Goal: Find specific page/section: Find specific page/section

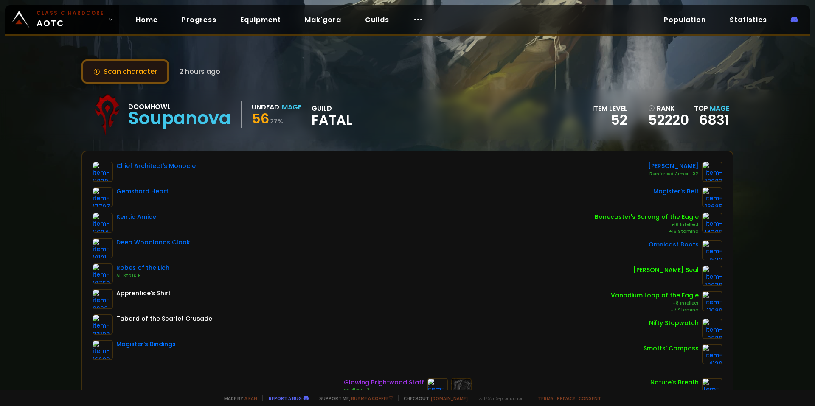
click at [158, 63] on button "Scan character" at bounding box center [125, 71] width 87 height 24
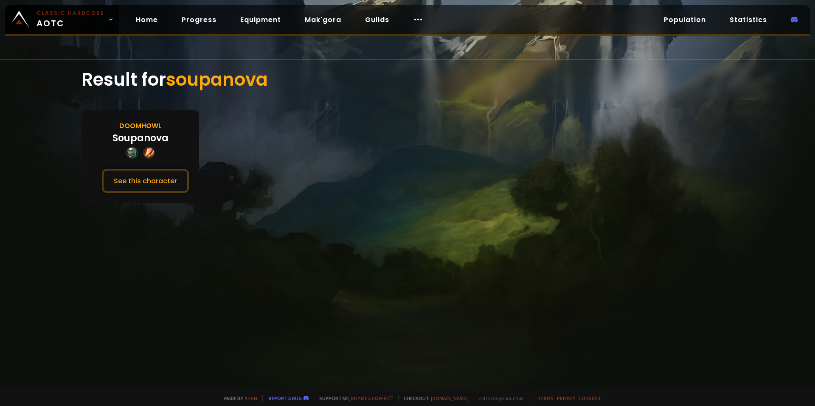
drag, startPoint x: 174, startPoint y: 142, endPoint x: 179, endPoint y: 139, distance: 5.9
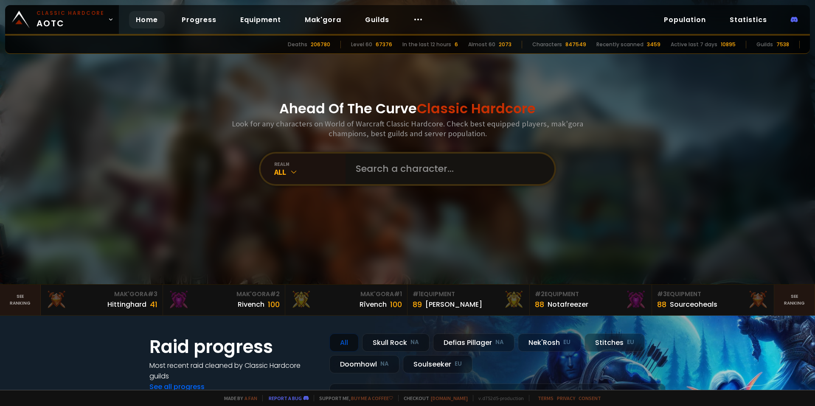
click at [415, 160] on input "text" at bounding box center [448, 169] width 194 height 31
type input "zargrim"
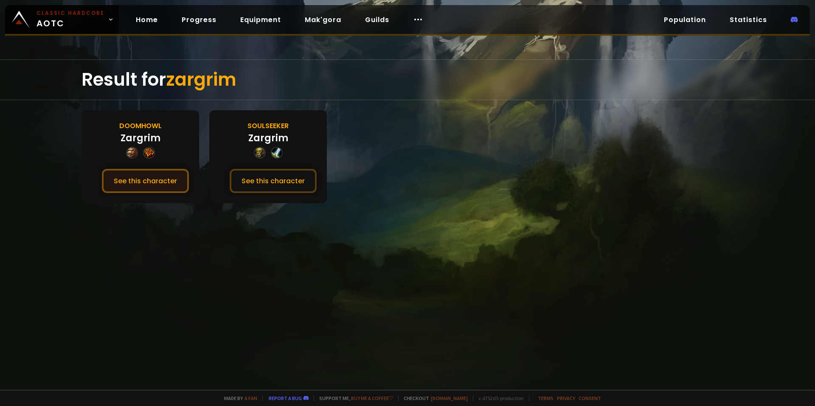
click at [174, 173] on button "See this character" at bounding box center [145, 181] width 87 height 24
